Goal: Navigation & Orientation: Go to known website

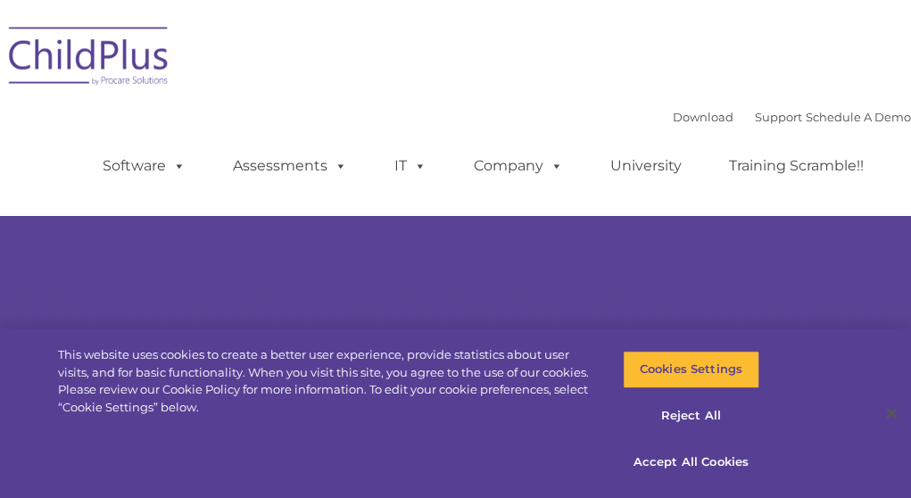
select select "MEDIUM"
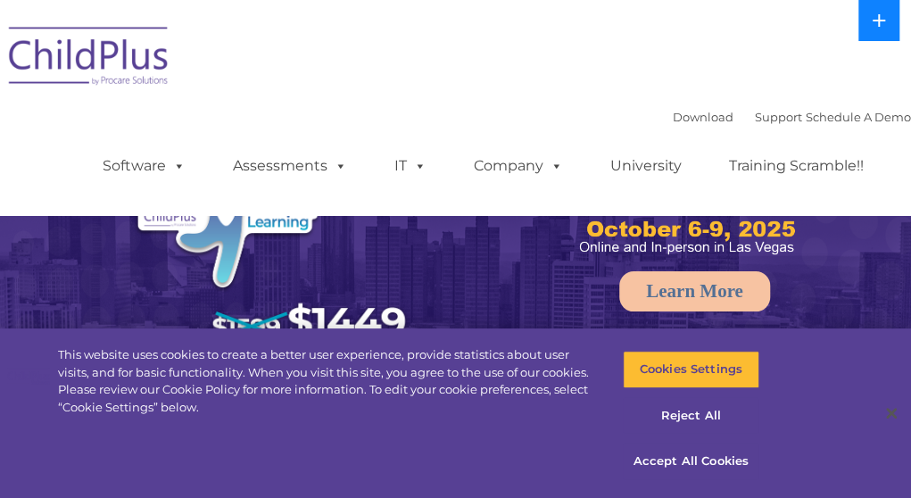
click at [878, 14] on icon at bounding box center [879, 20] width 12 height 12
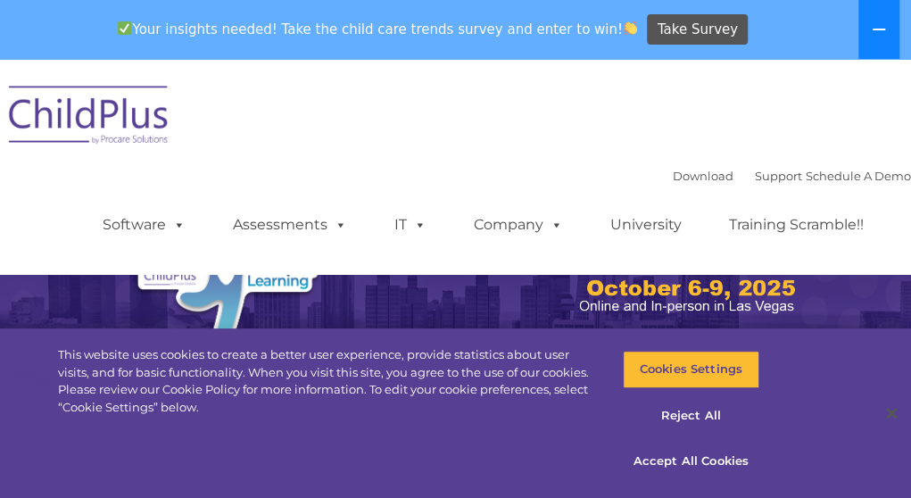
click at [860, 35] on button at bounding box center [878, 29] width 41 height 59
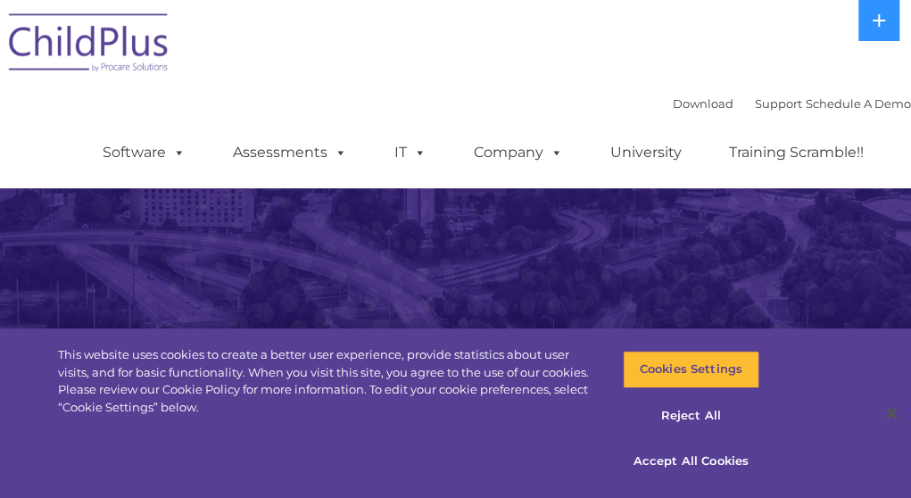
scroll to position [289, 0]
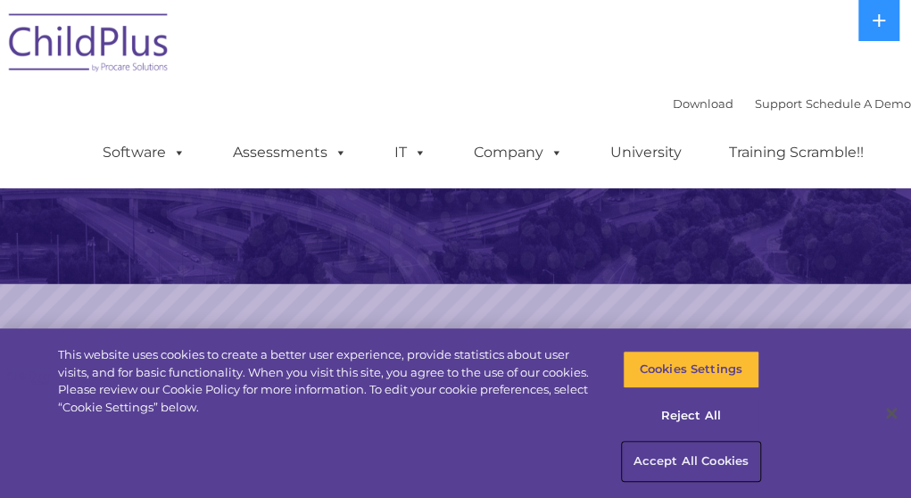
click at [660, 470] on button "Accept All Cookies" at bounding box center [691, 461] width 137 height 37
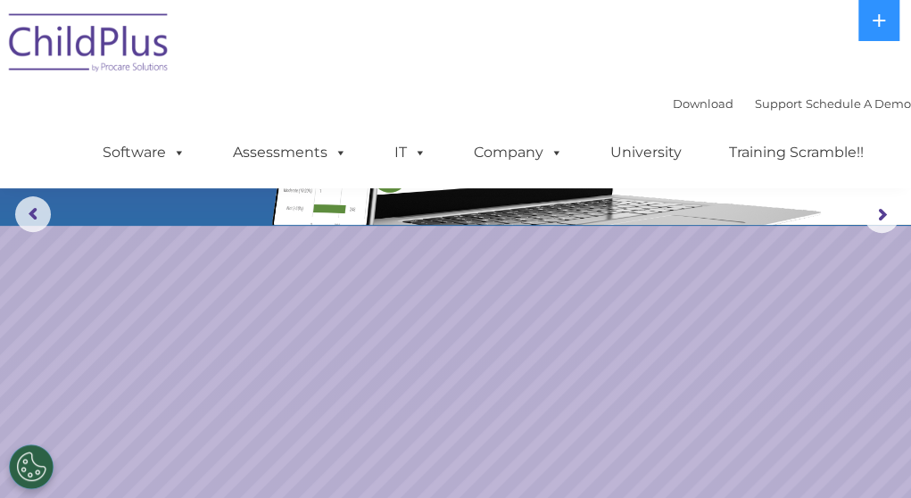
scroll to position [0, 0]
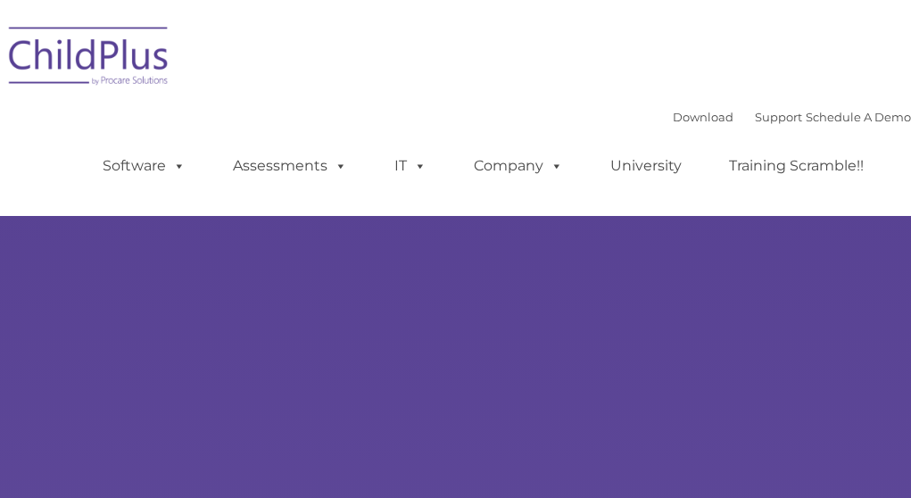
type input ""
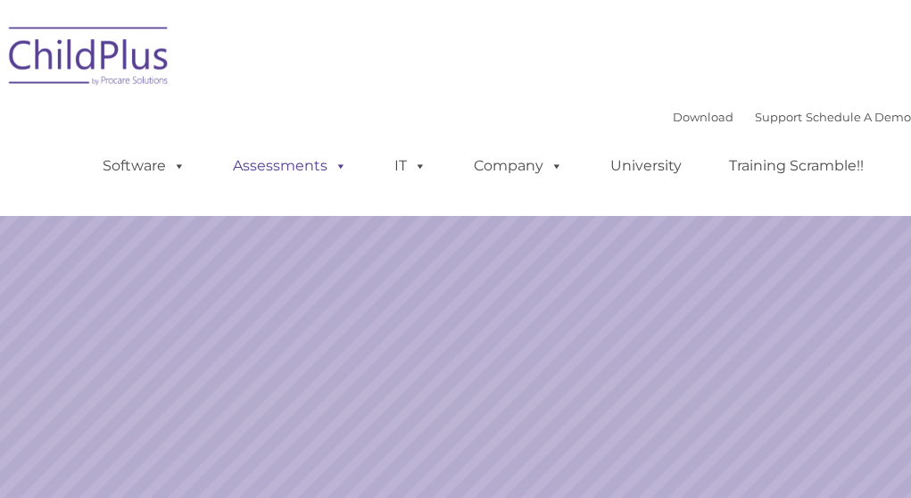
select select "MEDIUM"
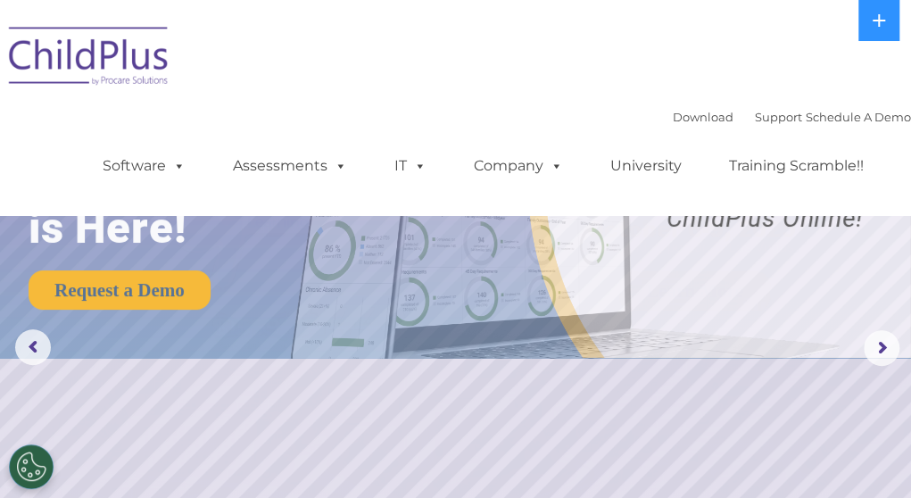
click at [162, 60] on img at bounding box center [89, 58] width 178 height 89
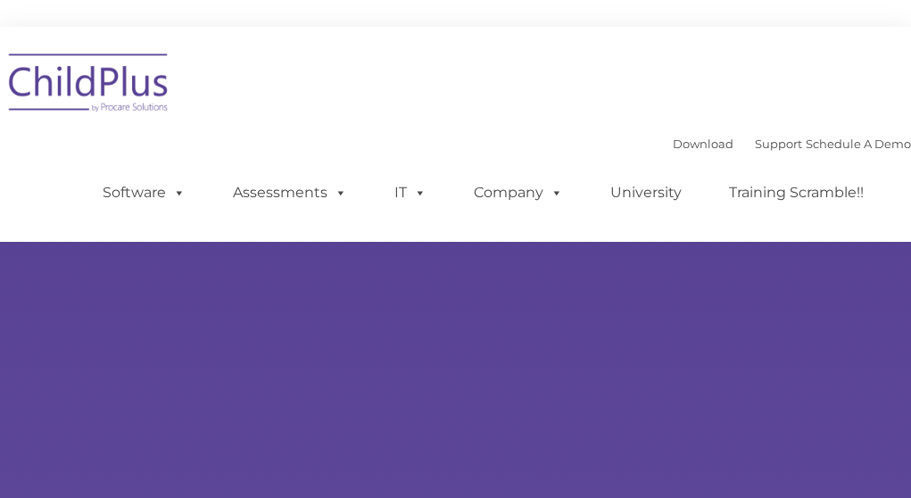
type input ""
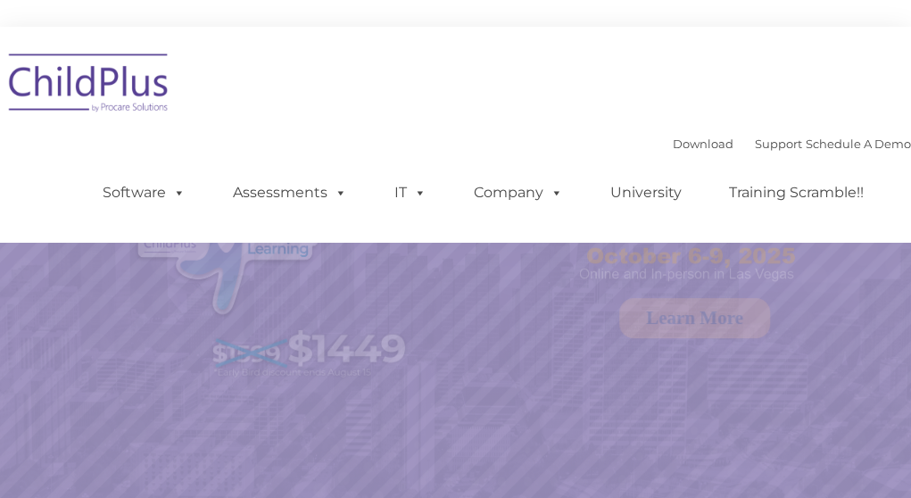
select select "MEDIUM"
